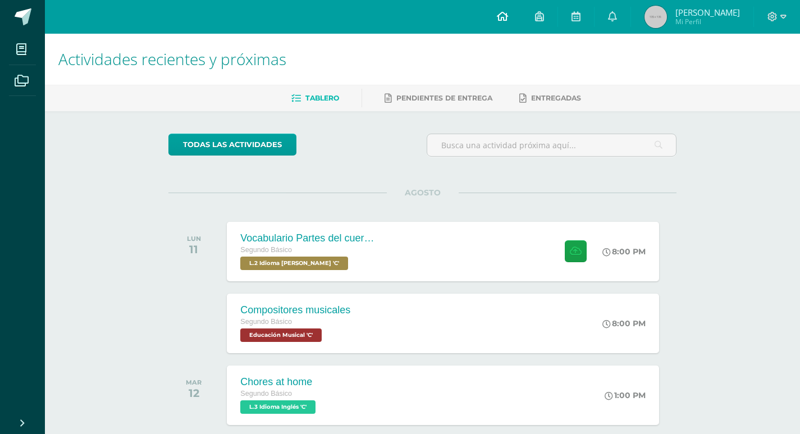
click at [508, 19] on icon at bounding box center [502, 16] width 11 height 10
click at [419, 319] on div "Compositores musicales Segundo Básico Educación Musical 'C' 8:00 PM Compositore…" at bounding box center [443, 323] width 436 height 60
